Goal: Communication & Community: Answer question/provide support

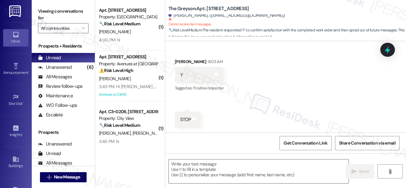
scroll to position [170, 0]
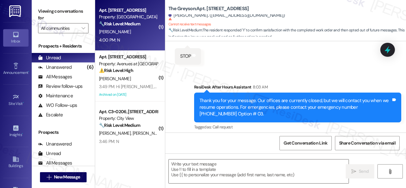
click at [133, 35] on div "[PERSON_NAME]" at bounding box center [128, 32] width 60 height 8
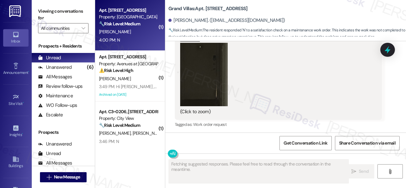
scroll to position [509, 0]
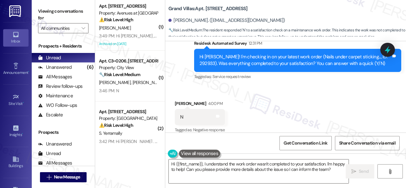
click at [177, 86] on div "Received via SMS [PERSON_NAME] 4:00 PM N Tags and notes Tagged as: Negative res…" at bounding box center [285, 113] width 241 height 54
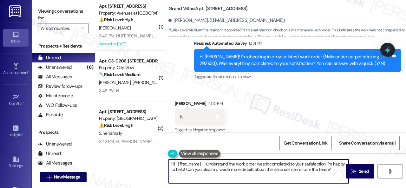
drag, startPoint x: 332, startPoint y: 171, endPoint x: 90, endPoint y: 138, distance: 243.9
click at [84, 138] on div "Viewing conversations for All communities  Prospects + Residents Unread (0) Un…" at bounding box center [219, 94] width 375 height 188
paste textarea "I'm sorry that the work order wasn't completed to your satisfaction. Can you pl…"
type textarea "I'm sorry that the work order wasn't completed to your satisfaction. Can you pl…"
click at [354, 175] on button " Send" at bounding box center [360, 171] width 29 height 14
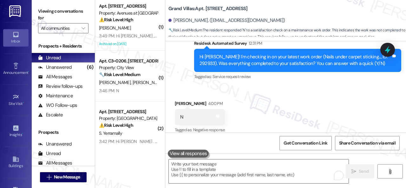
scroll to position [508, 0]
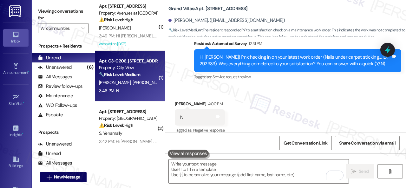
click at [149, 83] on div "B. Cairns E. Pineda" at bounding box center [128, 83] width 60 height 8
type textarea "Fetching suggested responses. Please feel free to read through the conversation…"
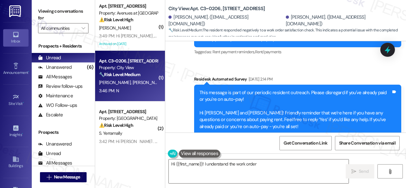
scroll to position [761, 0]
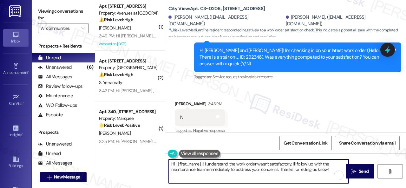
drag, startPoint x: 333, startPoint y: 171, endPoint x: 166, endPoint y: 157, distance: 167.0
click at [166, 157] on div "Hi {{first_name}}! I understand the work order wasn't satisfactory. I'll follow…" at bounding box center [285, 178] width 241 height 48
paste textarea "I'm sorry that the work order wasn't completed to your satisfaction. Can you pl…"
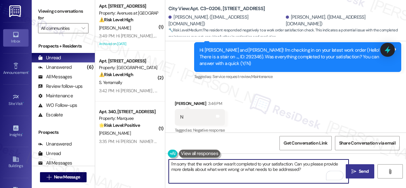
type textarea "I'm sorry that the work order wasn't completed to your satisfaction. Can you pl…"
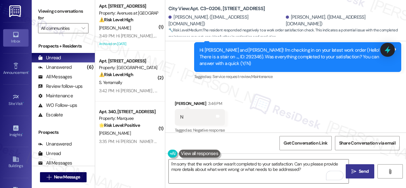
click at [363, 170] on span "Send" at bounding box center [364, 171] width 10 height 7
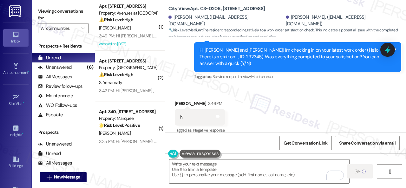
type textarea "Fetching suggested responses. Please feel free to read through the conversation…"
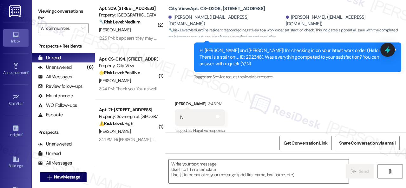
scroll to position [364, 0]
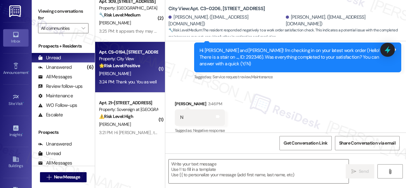
click at [143, 73] on div "J. Allen" at bounding box center [128, 74] width 60 height 8
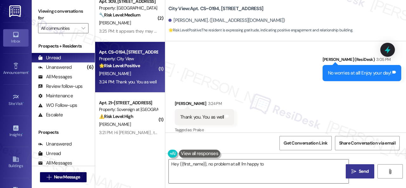
scroll to position [314, 0]
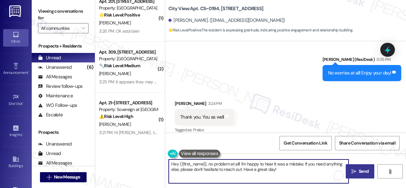
drag, startPoint x: 220, startPoint y: 165, endPoint x: 116, endPoint y: 144, distance: 105.7
click at [130, 158] on div "( 1 ) Apt. 8110, 150 Northpark Plaza Drive Property: Discovery At Kingwood ⚠️ R…" at bounding box center [250, 94] width 311 height 188
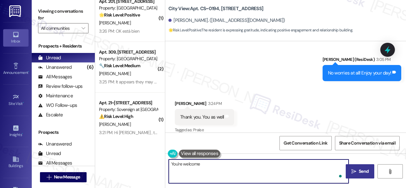
type textarea "You're welcome!"
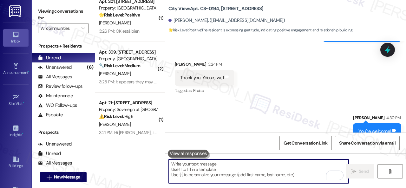
scroll to position [547, 0]
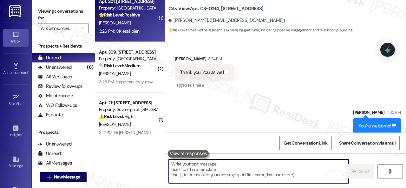
click at [144, 29] on div "3:26 PM: OK está bien 3:26 PM: OK está bien" at bounding box center [128, 31] width 60 height 8
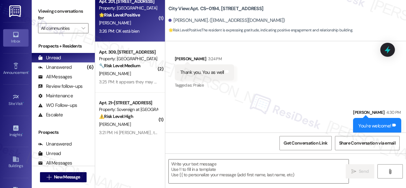
type textarea "Fetching suggested responses. Please feel free to read through the conversation…"
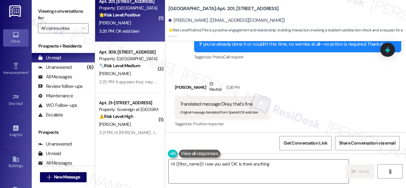
scroll to position [704, 0]
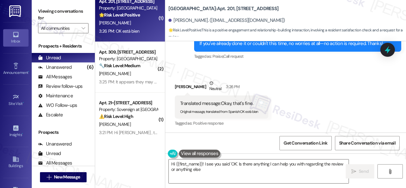
type textarea "Hi {{first_name}}! I see you said 'OK'. Is there anything I can help you with r…"
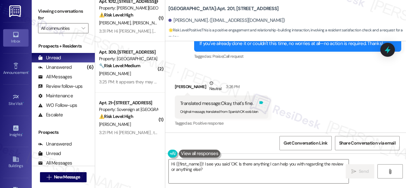
click at [264, 103] on icon at bounding box center [261, 102] width 5 height 5
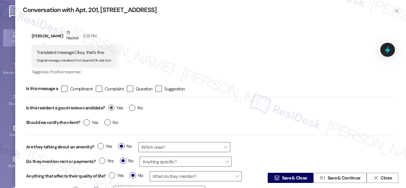
click at [117, 109] on span "Yes" at bounding box center [115, 108] width 15 height 7
click at [117, 109] on input "Yes" at bounding box center [115, 109] width 15 height 8
radio input "true"
click at [285, 181] on span "Save & Close" at bounding box center [294, 178] width 25 height 7
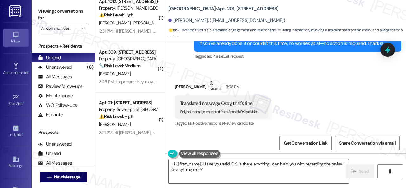
click at [210, 82] on icon at bounding box center [212, 83] width 4 height 4
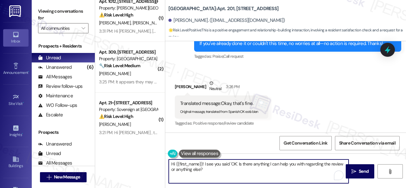
drag, startPoint x: 210, startPoint y: 173, endPoint x: 157, endPoint y: 158, distance: 55.4
click at [157, 158] on div "( 1 ) Apt. 340, 1400 Nicollet Ave Property: Marquee 🌟 Risk Level: Positive Resi…" at bounding box center [250, 94] width 311 height 188
paste textarea "Thank you so much! It means a lot to us! Please take a moment to write a review…"
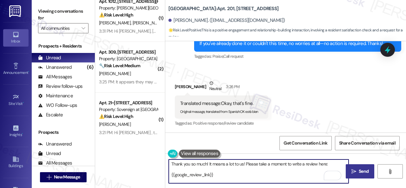
type textarea "Thank you so much! It means a lot to us! Please take a moment to write a review…"
click at [365, 172] on span "Send" at bounding box center [364, 171] width 10 height 7
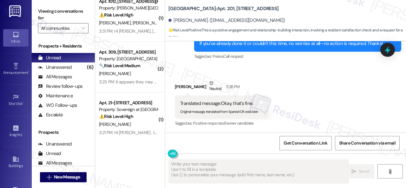
type textarea "Fetching suggested responses. Please feel free to read through the conversation…"
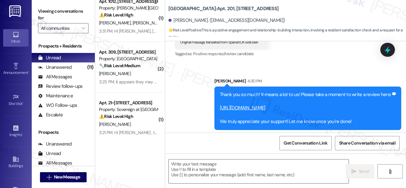
scroll to position [776, 0]
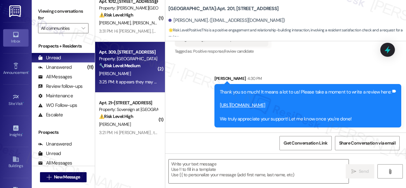
click at [142, 80] on div "3:25 PM: It appears they may have already gone in and fixed issue. Thank you 3:…" at bounding box center [170, 82] width 143 height 6
type textarea "Fetching suggested responses. Please feel free to read through the conversation…"
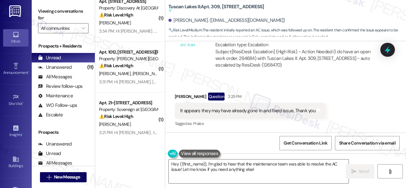
scroll to position [4358, 0]
click at [333, 164] on textarea "Hey {{first_name}}, I'm glad to hear that the maintenance team was able to reso…" at bounding box center [259, 172] width 180 height 24
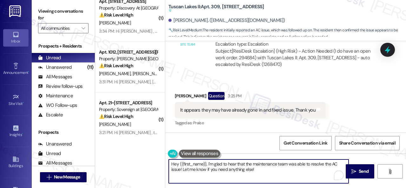
click at [333, 164] on textarea "Hey {{first_name}}, I'm glad to hear that the maintenance team was able to reso…" at bounding box center [259, 172] width 180 height 24
drag, startPoint x: 170, startPoint y: 170, endPoint x: 241, endPoint y: 170, distance: 70.8
click at [241, 170] on textarea "Hey {{first_name}}, I'm glad to hear that the maintenance team was able to reso…" at bounding box center [259, 172] width 180 height 24
click at [208, 164] on textarea "Hey {{first_name}}, I'm glad to hear that the maintenance team was able to reso…" at bounding box center [259, 172] width 180 height 24
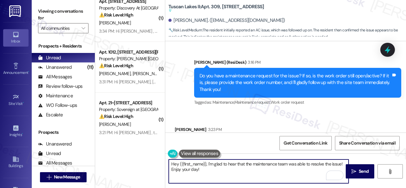
scroll to position [4104, 0]
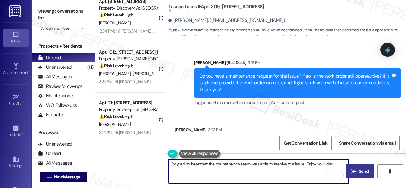
type textarea "I'm glad to hear that the maintenance team was able to resolve the issue! Enjoy…"
click at [363, 173] on span "Send" at bounding box center [364, 171] width 10 height 7
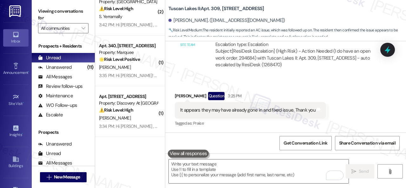
scroll to position [0, 0]
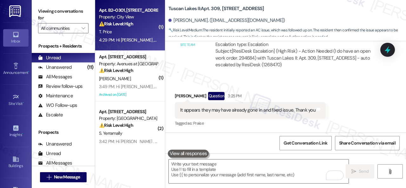
click at [130, 24] on strong "⚠️ Risk Level: High" at bounding box center [116, 24] width 34 height 6
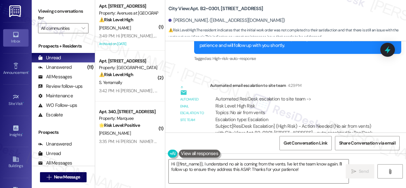
scroll to position [3204, 0]
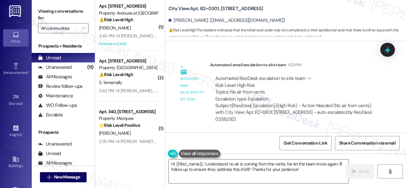
click at [190, 51] on div "Survey, sent via SMS Residesk Automated Survey Sep 26, 2024 at 12:43 PM Hi Tina…" at bounding box center [285, 86] width 241 height 91
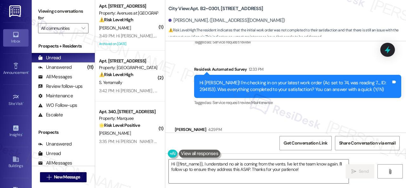
scroll to position [3045, 0]
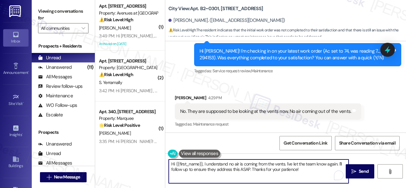
drag, startPoint x: 287, startPoint y: 165, endPoint x: 306, endPoint y: 171, distance: 20.1
click at [306, 171] on textarea "Hi {{first_name}}, I understand no air is coming from the vents. I've let the t…" at bounding box center [259, 172] width 180 height 24
paste textarea "Have you already submitted a new work order? If so, may I have the work order n…"
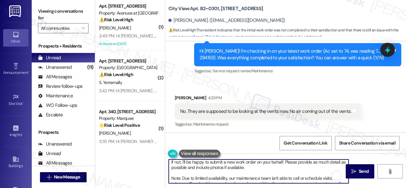
scroll to position [0, 0]
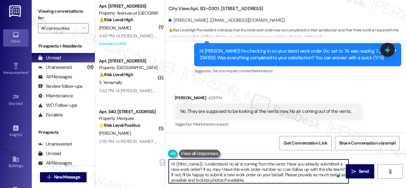
drag, startPoint x: 204, startPoint y: 163, endPoint x: 165, endPoint y: 161, distance: 39.1
click at [165, 161] on div "Hi {{first_name}}, I understand no air is coming from the vents. Have you alrea…" at bounding box center [255, 171] width 181 height 24
drag, startPoint x: 264, startPoint y: 175, endPoint x: 229, endPoint y: 178, distance: 34.5
click at [229, 178] on textarea "I understand no air is coming from the vents. Have you already submitted a new …" at bounding box center [259, 172] width 180 height 24
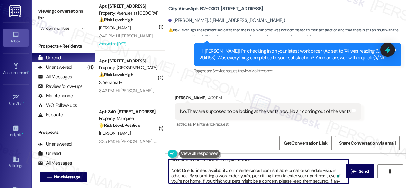
scroll to position [29, 0]
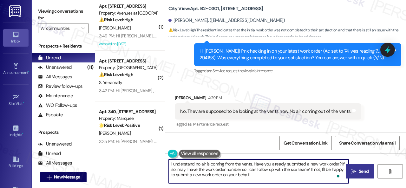
type textarea "I understand no air is coming from the vents. Have you already submitted a new …"
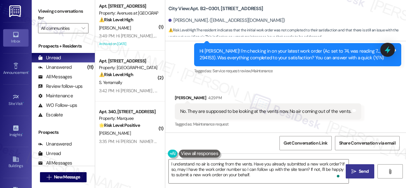
click at [355, 171] on span " Send" at bounding box center [361, 171] width 20 height 7
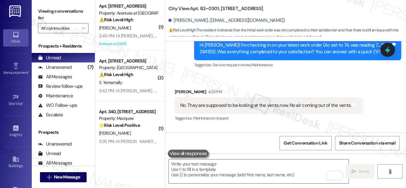
click at [318, 80] on div "Received via SMS Tina Price 4:29 PM No. They are supposed to be looking at the …" at bounding box center [285, 101] width 241 height 54
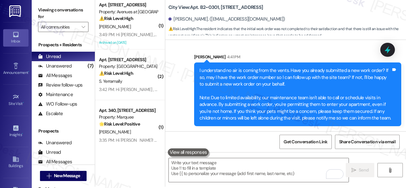
scroll to position [2, 0]
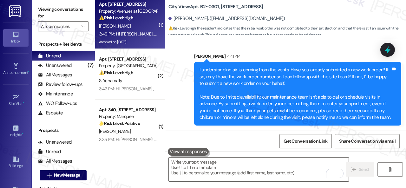
click at [136, 24] on div "S. Muir" at bounding box center [128, 26] width 60 height 8
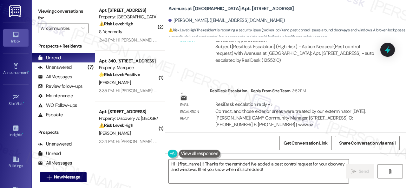
scroll to position [4454, 0]
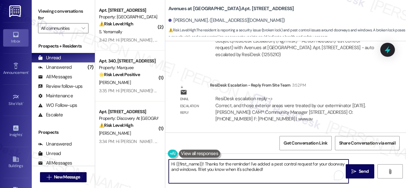
drag, startPoint x: 269, startPoint y: 171, endPoint x: 144, endPoint y: 160, distance: 125.9
click at [144, 160] on div "( 2 ) Apt. 2601, 1550 Katy Gap Rd Property: Grand Villas ⚠️ Risk Level: High Th…" at bounding box center [250, 94] width 311 height 188
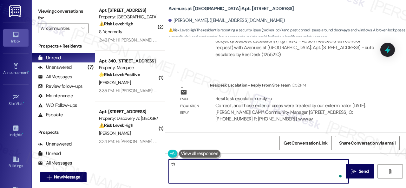
type textarea "t"
type textarea "The site team stated that those exterior areas were treated by their exterminat…"
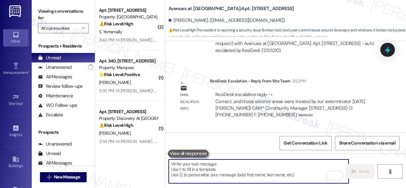
scroll to position [4236, 0]
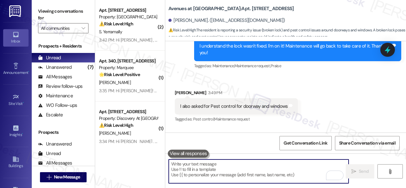
click at [144, 32] on div "S. Yerramally" at bounding box center [128, 32] width 60 height 8
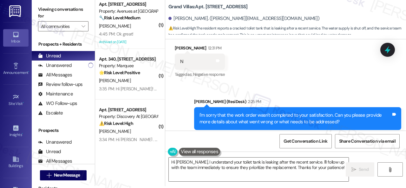
scroll to position [150, 0]
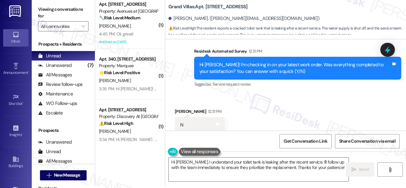
click at [314, 106] on div "Received via SMS Santhosh Kumar Yerramally 12:31 PM N Tags and notes Tagged as:…" at bounding box center [285, 121] width 241 height 54
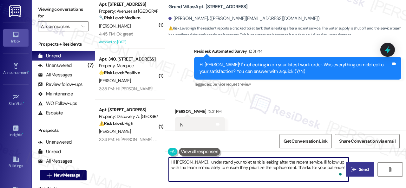
drag, startPoint x: 171, startPoint y: 162, endPoint x: 354, endPoint y: 174, distance: 183.2
click at [354, 174] on div "Hi Santhosh, I understand your toilet tank is leaking after the recent service.…" at bounding box center [285, 176] width 241 height 48
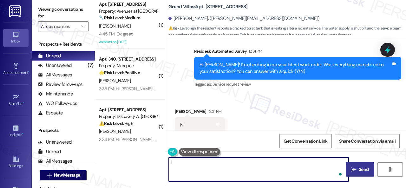
paste textarea "s the work order still open/active? If it is, please provide the work order num…"
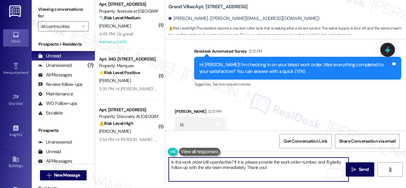
drag, startPoint x: 219, startPoint y: 162, endPoint x: 231, endPoint y: 161, distance: 11.8
click at [231, 161] on textarea "Is the work order still open/active? If it is, please provide the work order nu…" at bounding box center [259, 170] width 180 height 24
click at [271, 167] on textarea "Is the work order still open? If it is, please provide the work order number, a…" at bounding box center [259, 170] width 180 height 24
type textarea "Is the work order still open? If it is, please provide the work order number, a…"
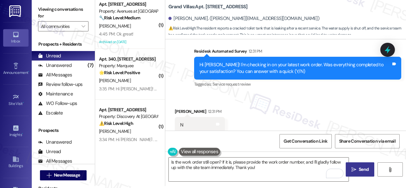
click at [359, 173] on span "Send" at bounding box center [364, 169] width 10 height 7
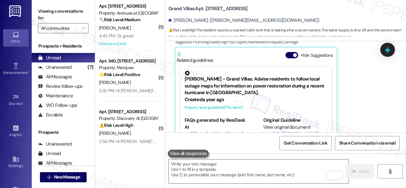
scroll to position [600, 0]
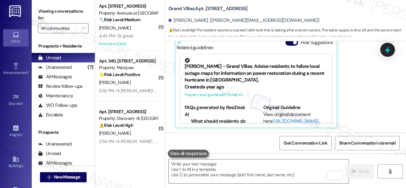
click at [364, 90] on div "Santhosh Kumar Yerramally Neutral 3:41 PM The toilet tank developed a small cra…" at bounding box center [278, 53] width 207 height 149
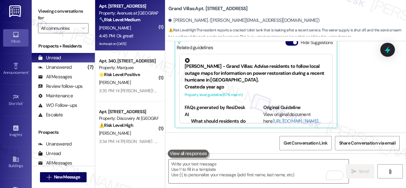
click at [138, 28] on div "S. Muir" at bounding box center [128, 28] width 60 height 8
type textarea "Fetching suggested responses. Please feel free to read through the conversation…"
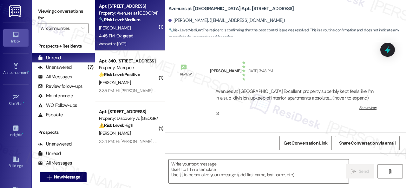
scroll to position [4568, 0]
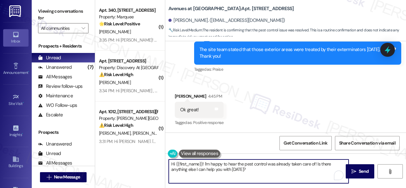
drag, startPoint x: 252, startPoint y: 170, endPoint x: 148, endPoint y: 158, distance: 104.8
click at [148, 158] on div "( 1 ) Apt. 340, 1400 Nicollet Ave Property: Marquee 🌟 Risk Level: Positive Resi…" at bounding box center [250, 94] width 311 height 188
type textarea "👍"
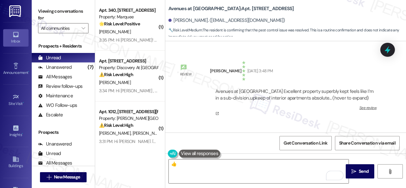
click at [358, 171] on span "Send" at bounding box center [364, 171] width 12 height 7
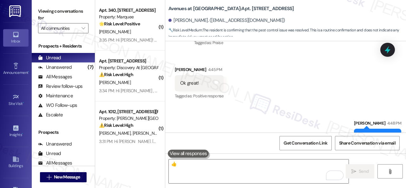
scroll to position [4612, 0]
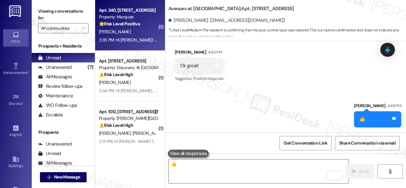
click at [130, 34] on div "[PERSON_NAME]" at bounding box center [128, 32] width 60 height 8
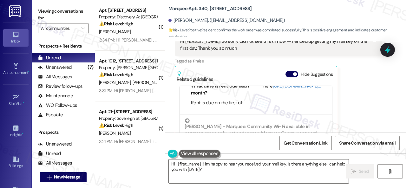
scroll to position [180, 0]
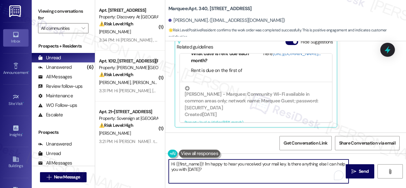
drag, startPoint x: 288, startPoint y: 165, endPoint x: 288, endPoint y: 170, distance: 4.8
click at [288, 170] on textarea "Hi {{first_name}}! I'm happy to hear you received your mail key. Is there anyth…" at bounding box center [259, 172] width 180 height 24
drag, startPoint x: 203, startPoint y: 164, endPoint x: 127, endPoint y: 158, distance: 76.1
click at [127, 158] on div "( 1 ) Apt. [STREET_ADDRESS] Property: Discovery At [GEOGRAPHIC_DATA] ⚠️ Risk Le…" at bounding box center [250, 94] width 311 height 188
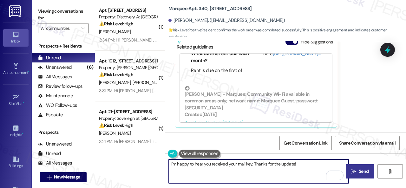
type textarea "I'm happy to hear you received your mail key. Thanks for the update!"
click at [362, 174] on span "Send" at bounding box center [364, 171] width 10 height 7
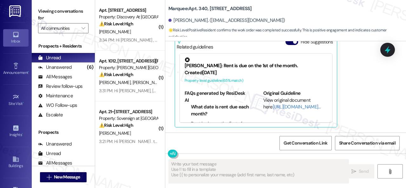
type textarea "Fetching suggested responses. Please feel free to read through the conversation…"
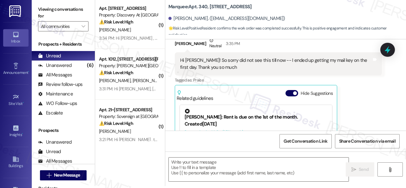
scroll to position [65, 0]
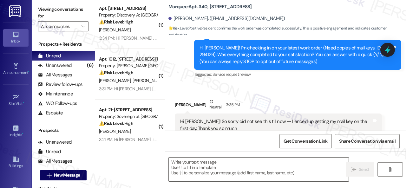
click at [195, 82] on div "Survey, sent via SMS Residesk Automated Survey [DATE] at 12:29 PM Hi [PERSON_NA…" at bounding box center [298, 55] width 217 height 58
